Goal: Task Accomplishment & Management: Manage account settings

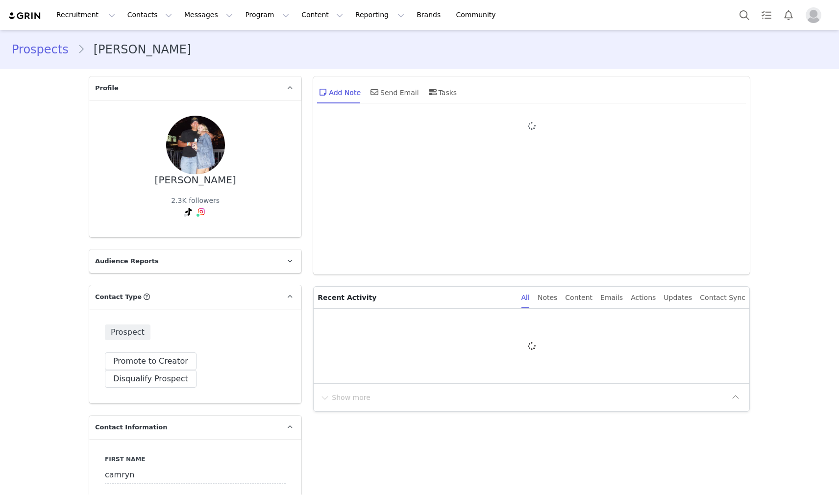
type input "+1 ([GEOGRAPHIC_DATA])"
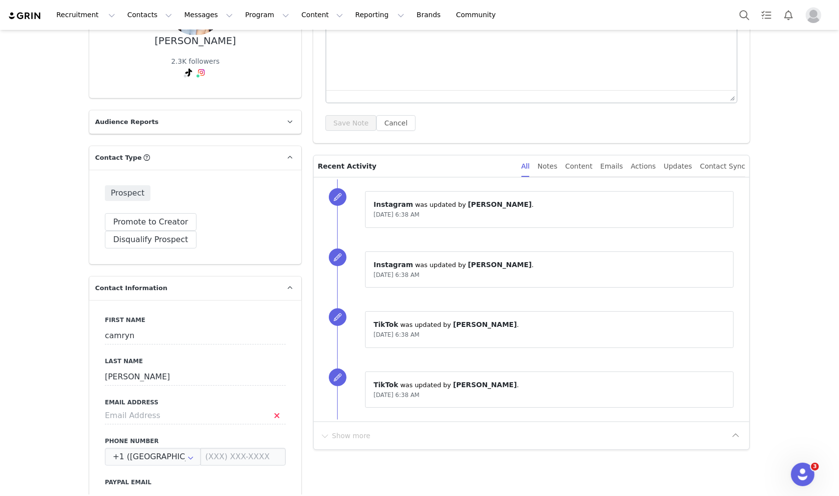
scroll to position [113, 0]
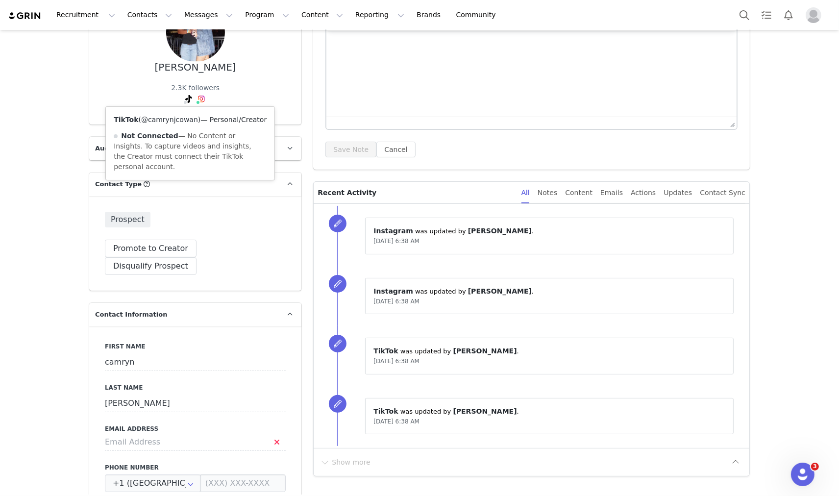
click at [183, 116] on div "TikTok ( @camrynjcowan ) — Personal/Creator Not Connected — No Content or Insig…" at bounding box center [190, 143] width 168 height 73
click at [183, 117] on link "@camrynjcowan" at bounding box center [169, 120] width 57 height 8
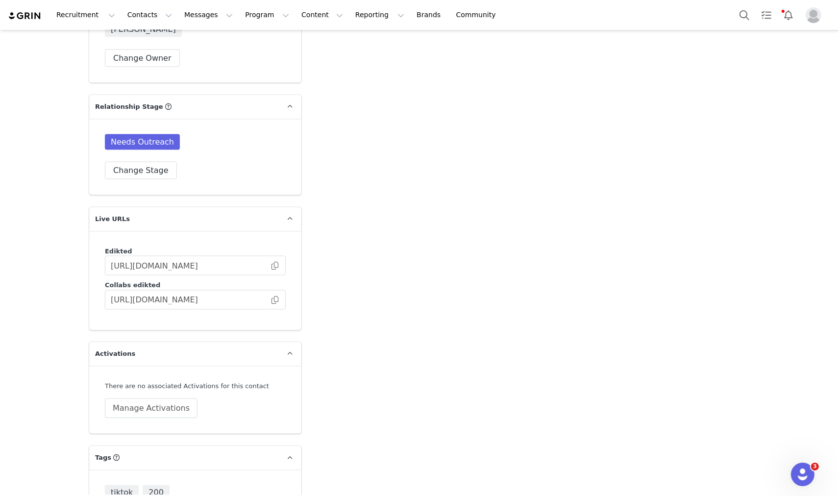
scroll to position [1473, 0]
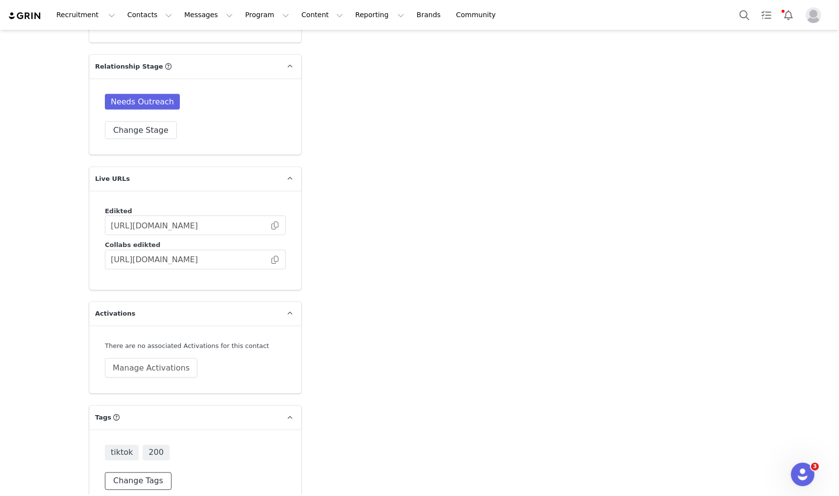
click at [135, 472] on button "Change Tags" at bounding box center [138, 481] width 67 height 18
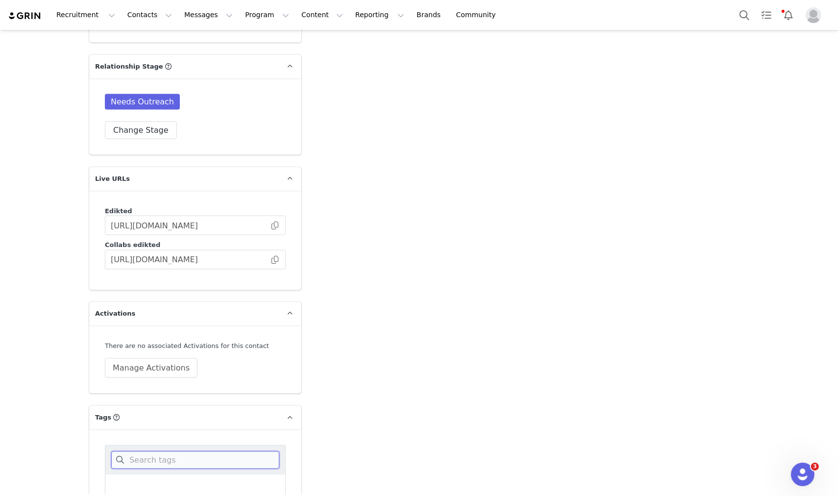
click at [142, 451] on input at bounding box center [195, 460] width 168 height 18
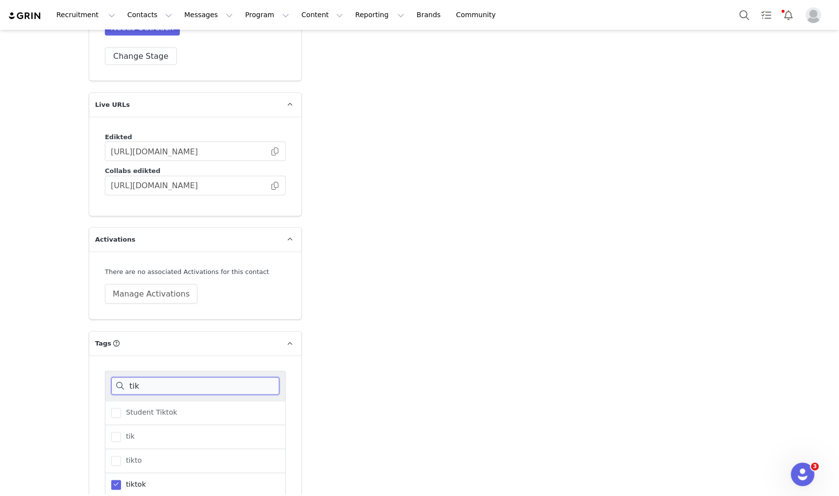
scroll to position [1638, 0]
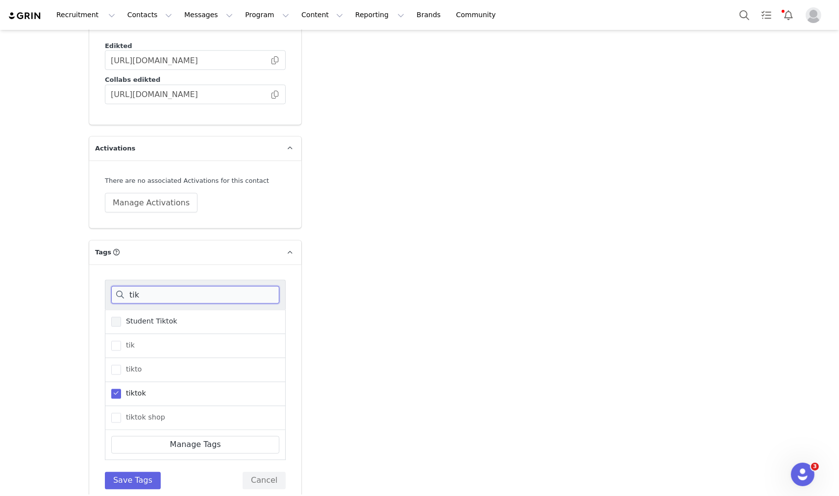
type input "tik"
click at [124, 317] on span "Student Tiktok" at bounding box center [149, 321] width 56 height 9
click at [121, 317] on input "Student Tiktok" at bounding box center [121, 317] width 0 height 0
click at [121, 389] on span "tiktok" at bounding box center [133, 393] width 25 height 9
click at [121, 389] on input "tiktok" at bounding box center [121, 389] width 0 height 0
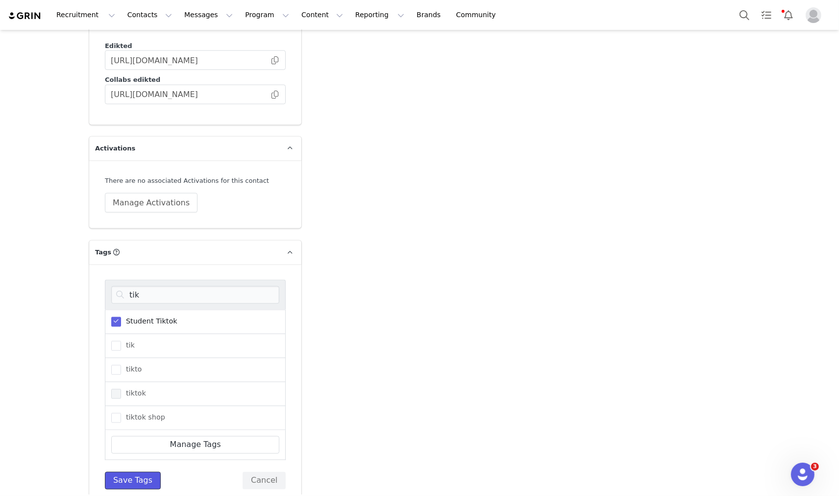
click at [119, 472] on button "Save Tags" at bounding box center [133, 481] width 56 height 18
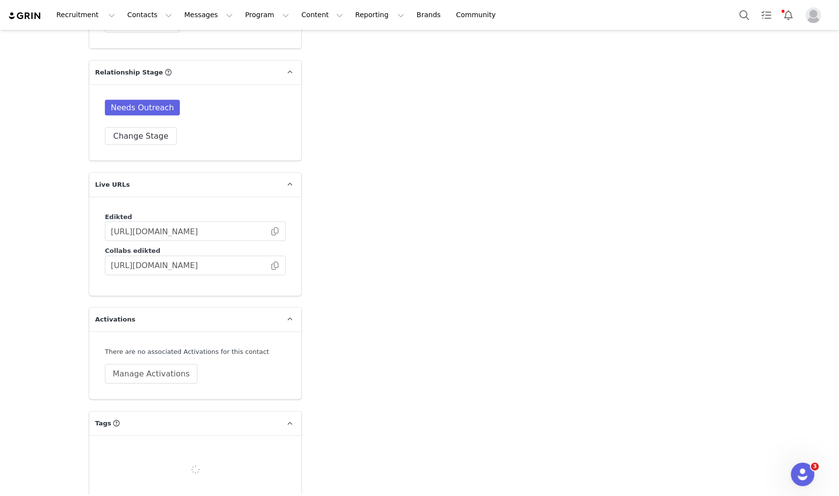
scroll to position [1473, 0]
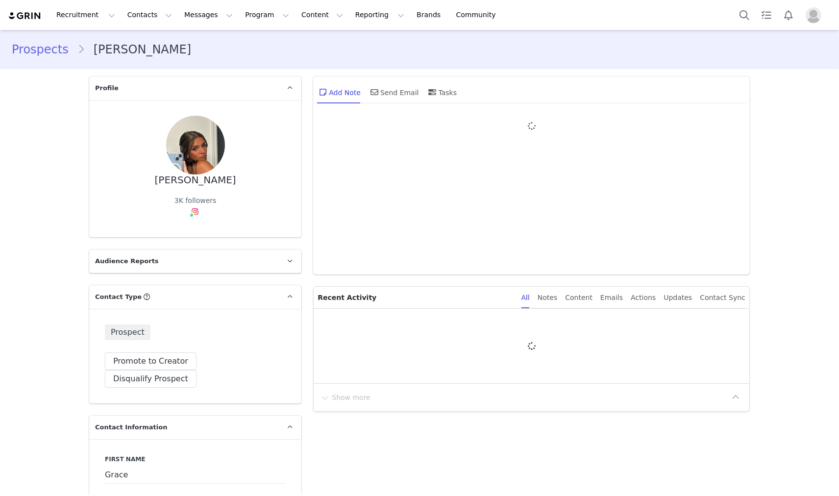
type input "+1 ([GEOGRAPHIC_DATA])"
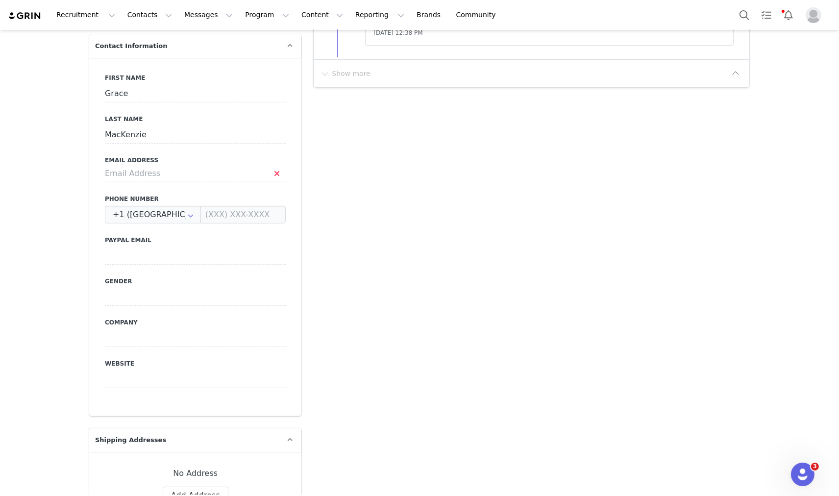
scroll to position [381, 0]
click at [155, 165] on input at bounding box center [195, 174] width 181 height 18
type input "[EMAIL_ADDRESS][DOMAIN_NAME]"
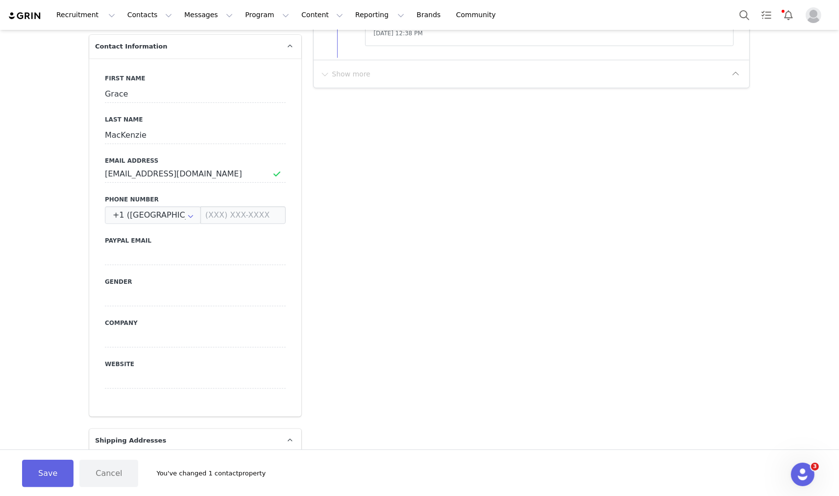
click at [32, 465] on button "Save" at bounding box center [47, 472] width 51 height 27
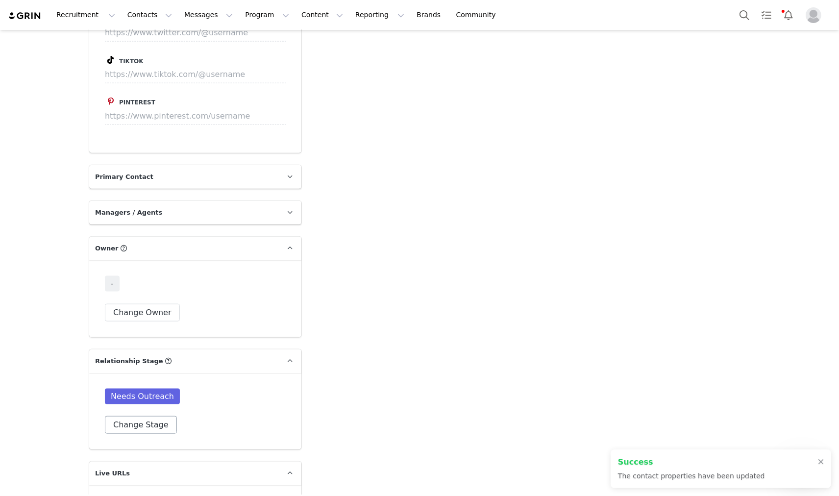
scroll to position [1306, 0]
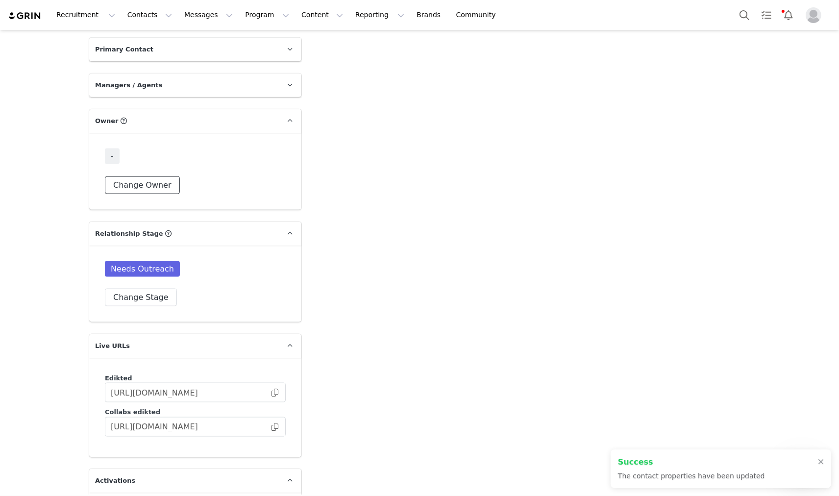
click at [123, 176] on button "Change Owner" at bounding box center [142, 185] width 75 height 18
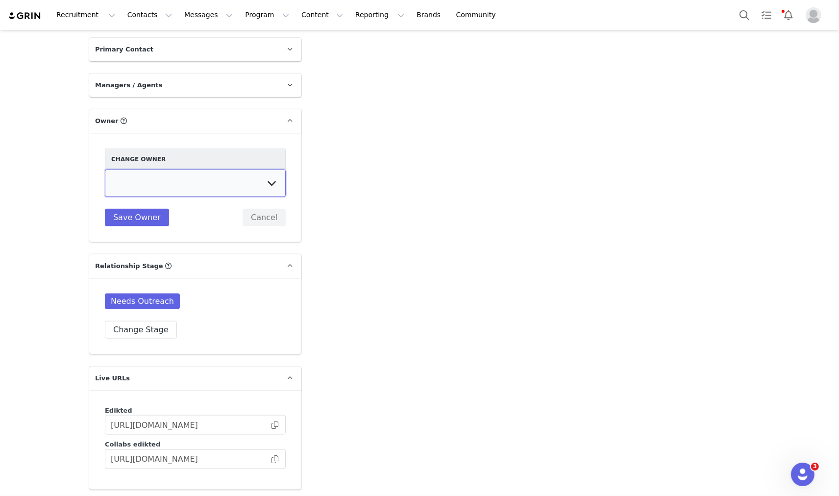
click at [165, 169] on select "Talia Zion Ashley Adler Maya Vandermolen Martina Villaverde Dana israeli Mia Ma…" at bounding box center [195, 182] width 181 height 27
select select "fda28964-85f6-4915-b8a1-8315b608d9b2"
click at [105, 169] on select "Talia Zion Ashley Adler Maya Vandermolen Martina Villaverde Dana israeli Mia Ma…" at bounding box center [195, 182] width 181 height 27
click at [133, 209] on button "Save Owner" at bounding box center [137, 218] width 64 height 18
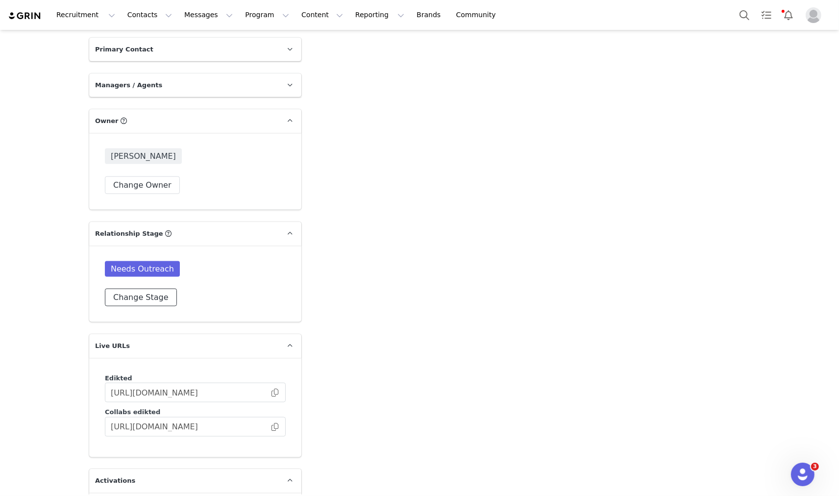
click at [147, 288] on button "Change Stage" at bounding box center [141, 297] width 72 height 18
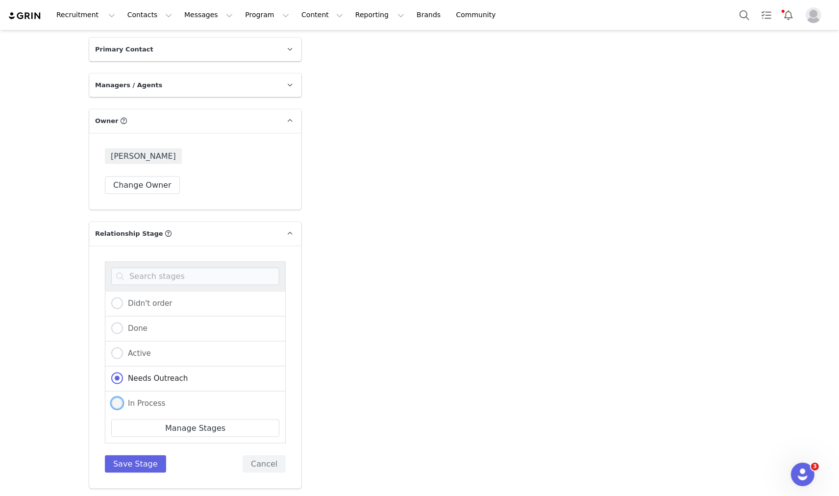
click at [134, 397] on label "In Process" at bounding box center [138, 403] width 54 height 13
click at [123, 397] on input "In Process" at bounding box center [117, 403] width 12 height 13
radio input "true"
radio input "false"
radio input "true"
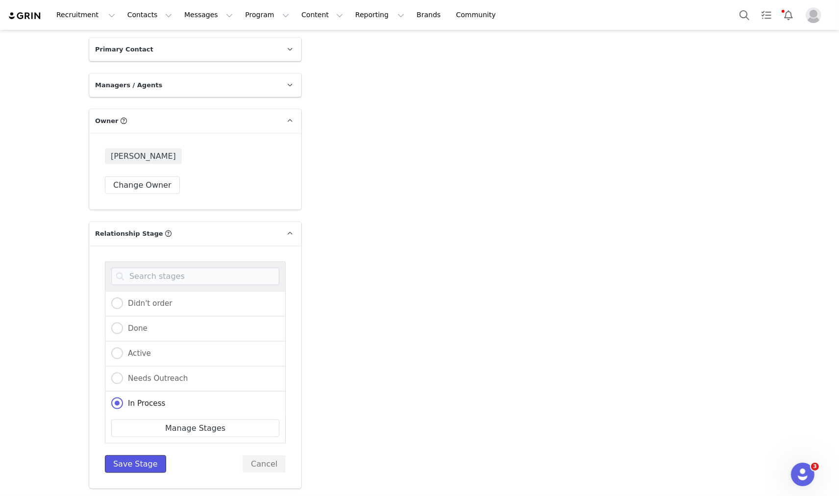
click at [133, 455] on button "Save Stage" at bounding box center [135, 464] width 61 height 18
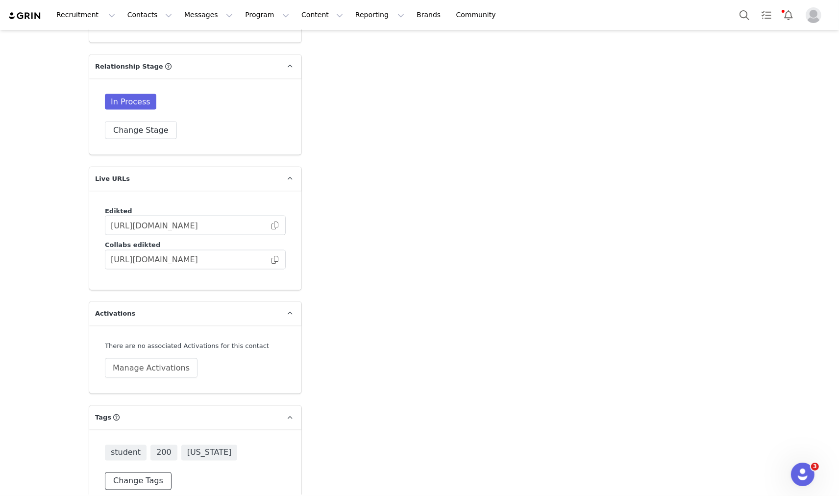
click at [141, 472] on button "Change Tags" at bounding box center [138, 481] width 67 height 18
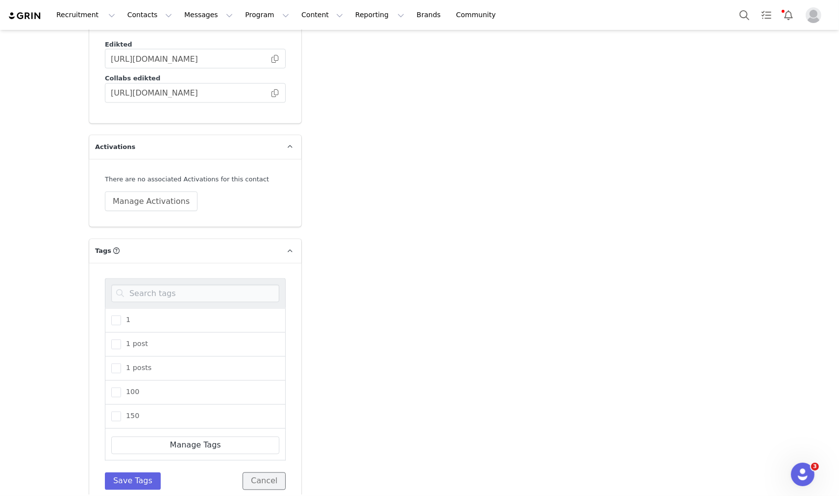
click at [277, 472] on button "Cancel" at bounding box center [263, 481] width 43 height 18
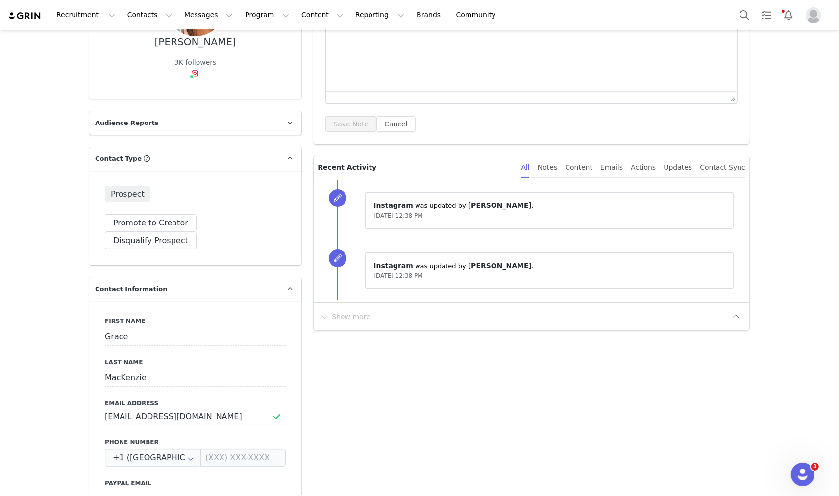
scroll to position [221, 0]
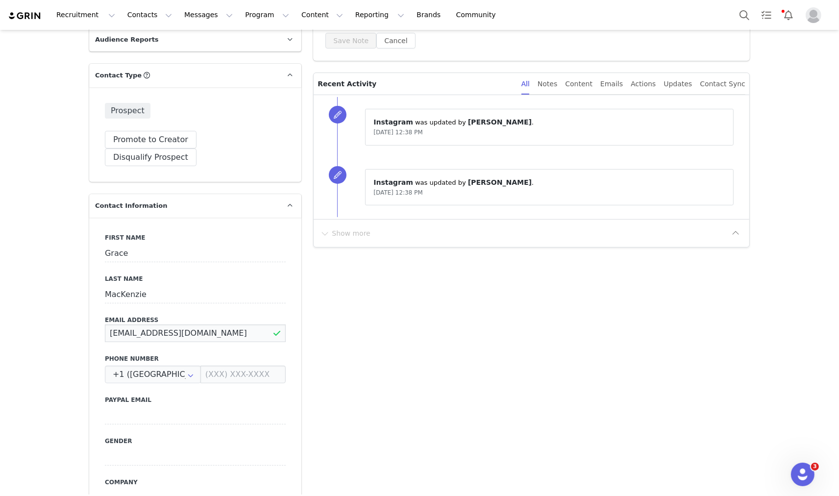
click at [204, 324] on input "gracemackenzie08@gmail.com" at bounding box center [195, 333] width 181 height 18
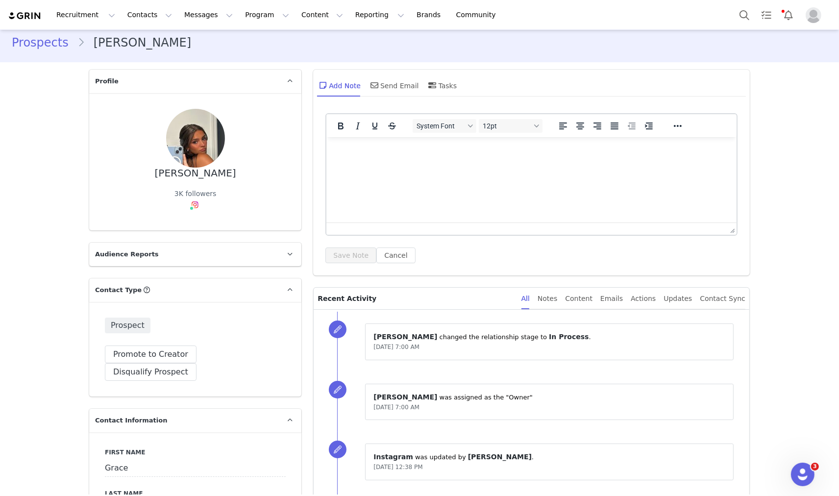
scroll to position [0, 0]
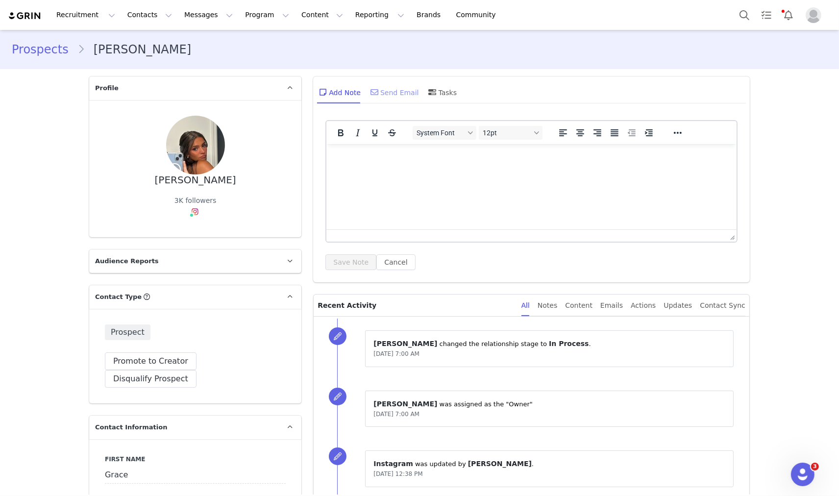
click at [387, 95] on div "Send Email" at bounding box center [393, 92] width 50 height 24
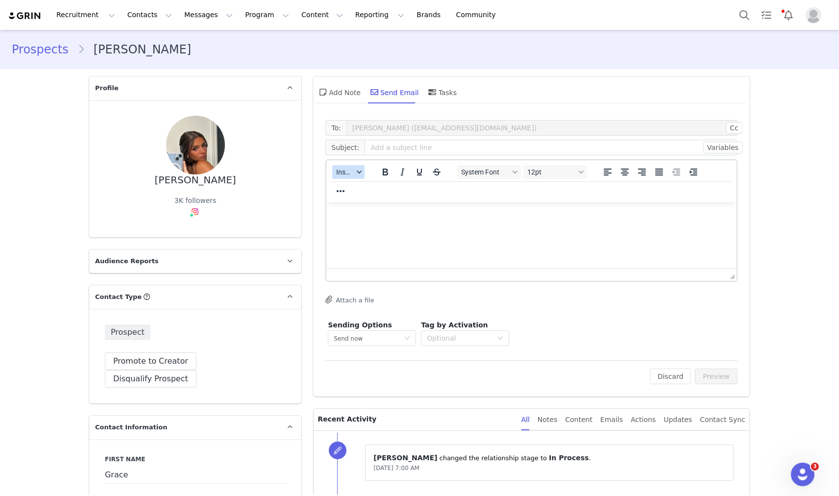
click at [355, 171] on div "button" at bounding box center [359, 171] width 8 height 5
click at [359, 187] on div "Insert Template" at bounding box center [380, 189] width 88 height 12
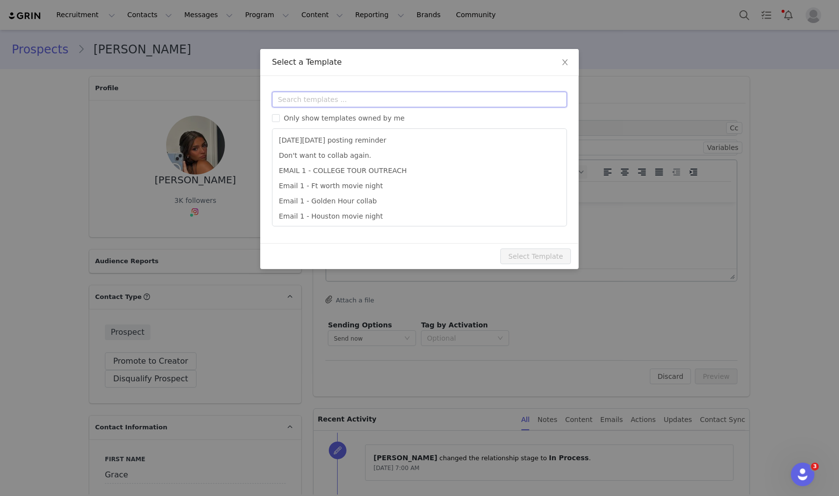
click at [371, 98] on input "text" at bounding box center [419, 100] width 295 height 16
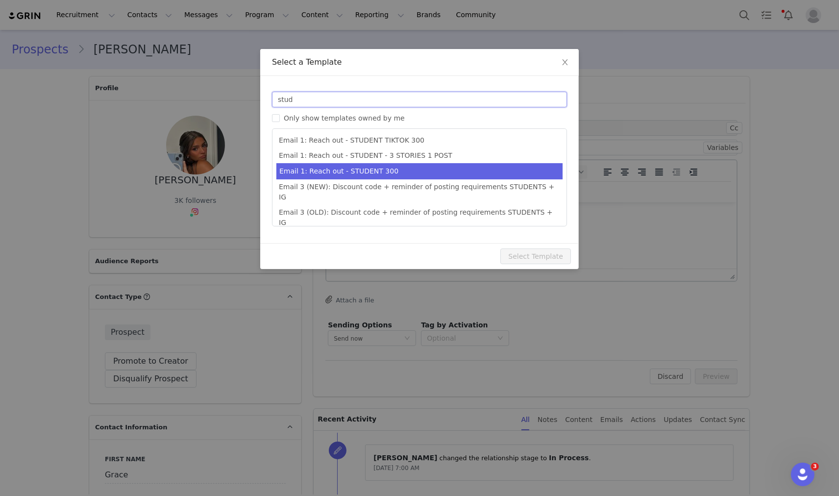
type input "stud"
type input "Collab with Edikted"
click at [380, 169] on li "Email 1: Reach out - STUDENT 300" at bounding box center [419, 171] width 286 height 16
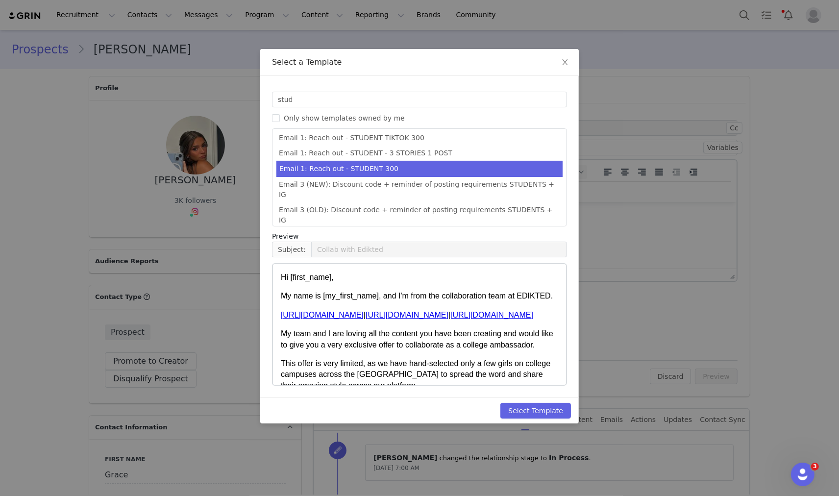
scroll to position [3, 0]
click at [531, 404] on button "Select Template" at bounding box center [535, 411] width 71 height 16
type input "Collab with Edikted"
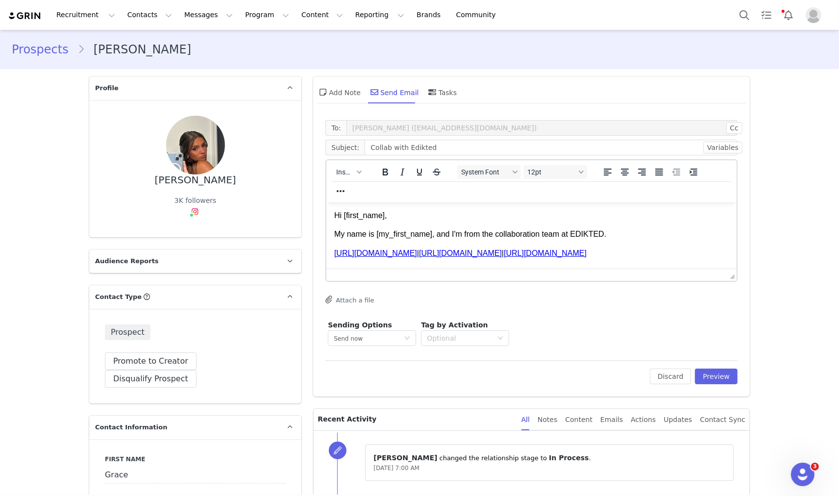
scroll to position [0, 0]
click at [707, 374] on button "Preview" at bounding box center [716, 376] width 43 height 16
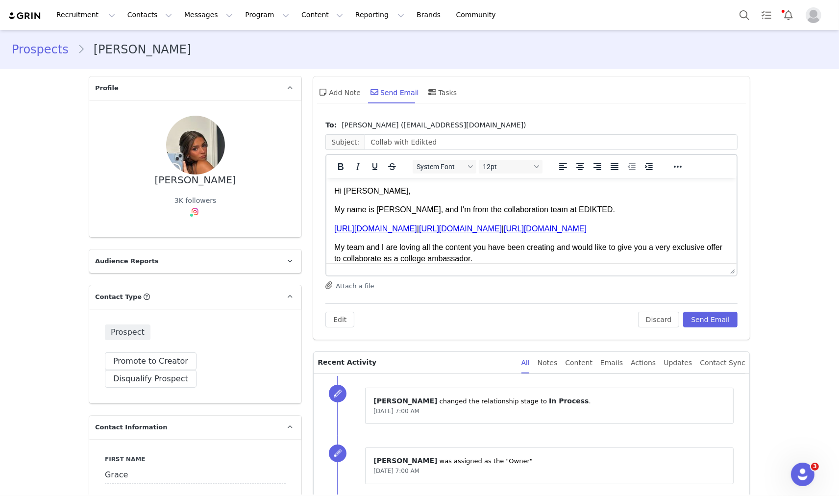
click at [376, 197] on body "Hi Grace, My name is Romy, and I'm from the collaboration team at EDIKTED. http…" at bounding box center [531, 297] width 394 height 224
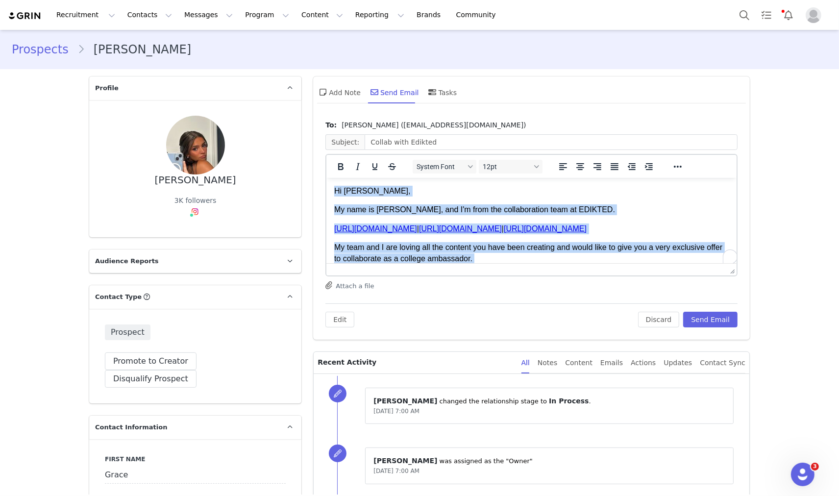
copy body "Hi Grace, My name is Romy, and I'm from the collaboration team at EDIKTED. http…"
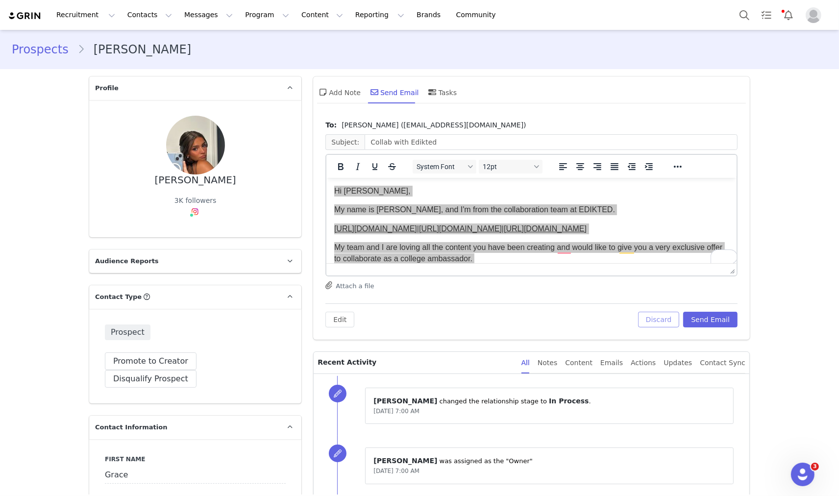
click at [647, 317] on button "Discard" at bounding box center [659, 320] width 42 height 16
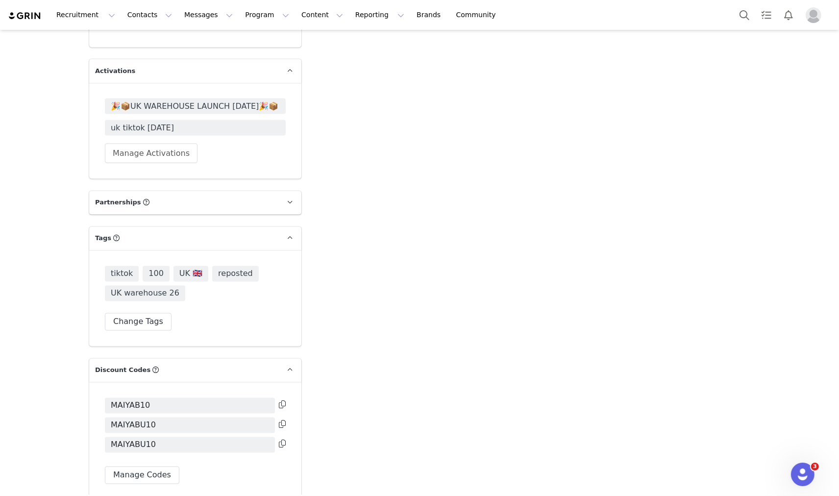
scroll to position [1887, 0]
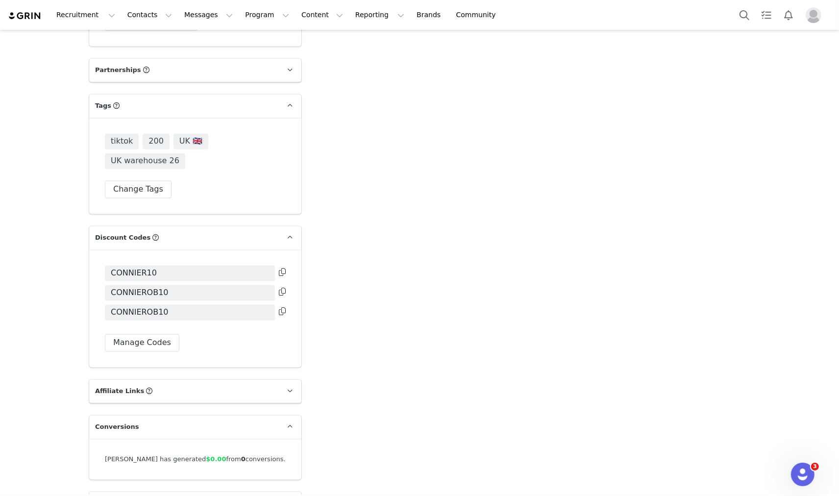
scroll to position [1868, 0]
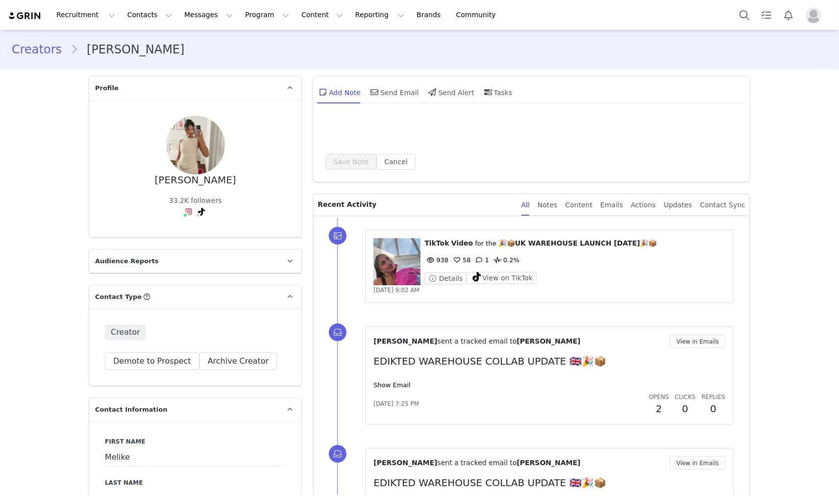
type input "+1 ([GEOGRAPHIC_DATA])"
